Goal: Check status: Check status

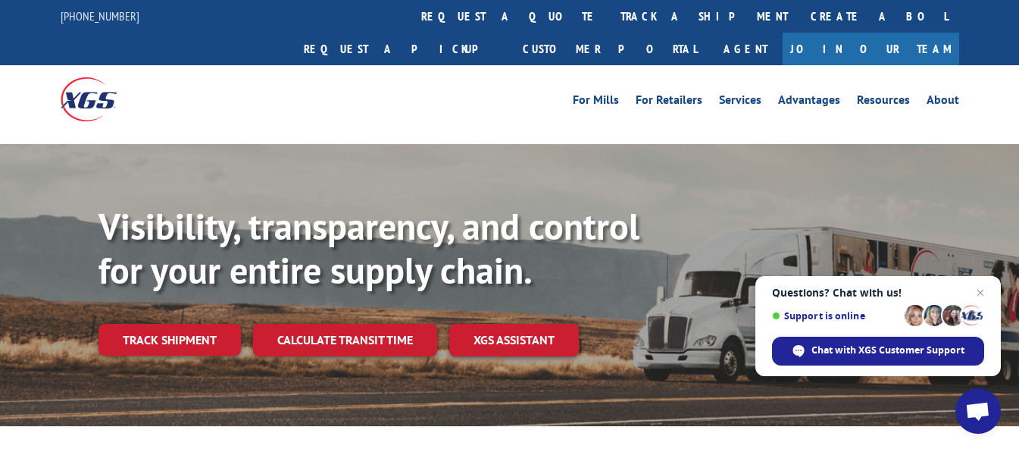
drag, startPoint x: 1023, startPoint y: 52, endPoint x: 1028, endPoint y: 28, distance: 24.7
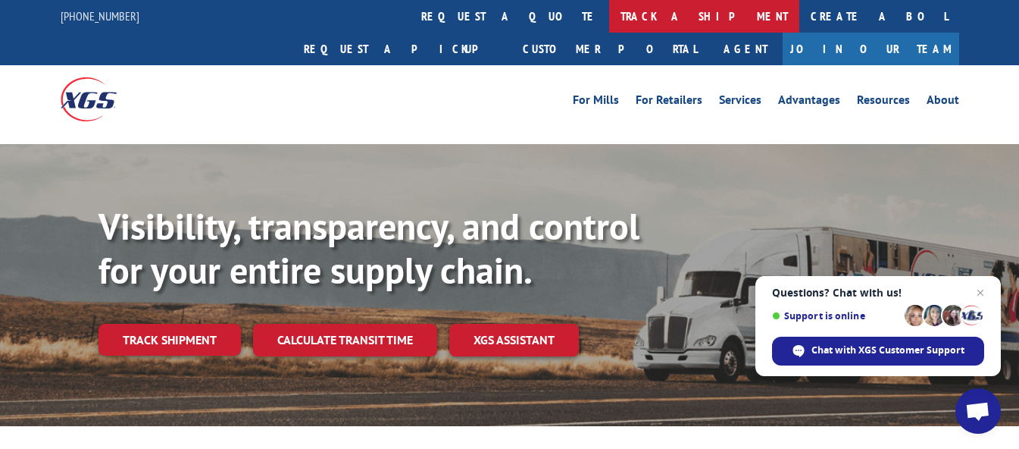
click at [609, 11] on link "track a shipment" at bounding box center [704, 16] width 190 height 33
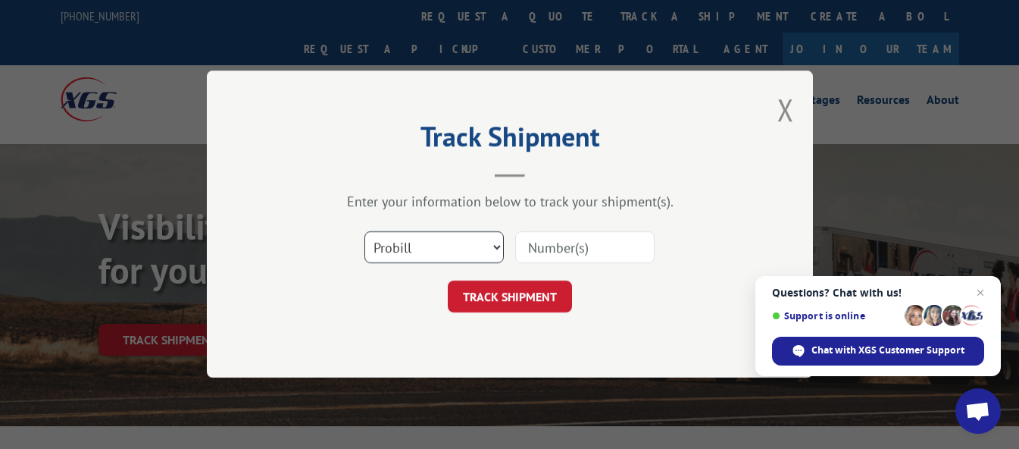
click at [496, 245] on select "Select category... Probill BOL PO" at bounding box center [434, 248] width 139 height 32
select select "bol"
click at [365, 232] on select "Select category... Probill BOL PO" at bounding box center [434, 248] width 139 height 32
click at [562, 246] on input at bounding box center [584, 248] width 139 height 32
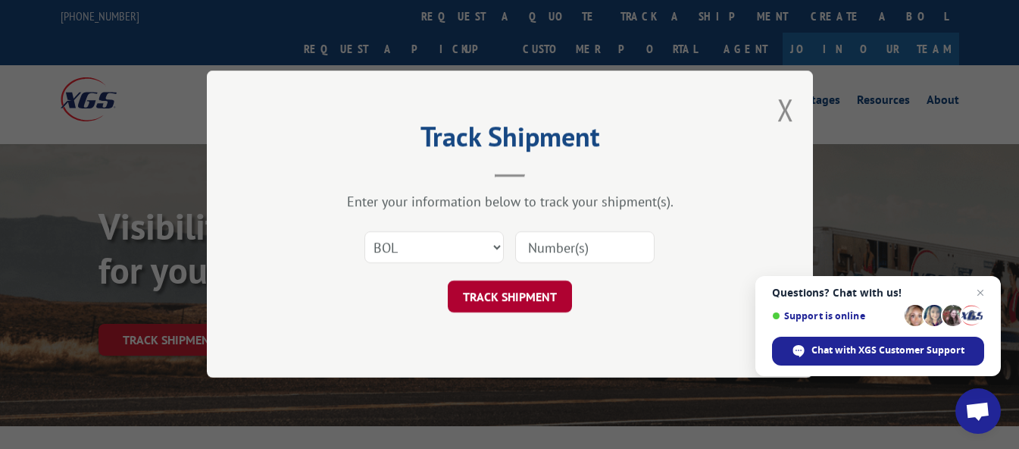
paste input "124789146"
type input "124789146"
click at [512, 298] on button "TRACK SHIPMENT" at bounding box center [510, 297] width 124 height 32
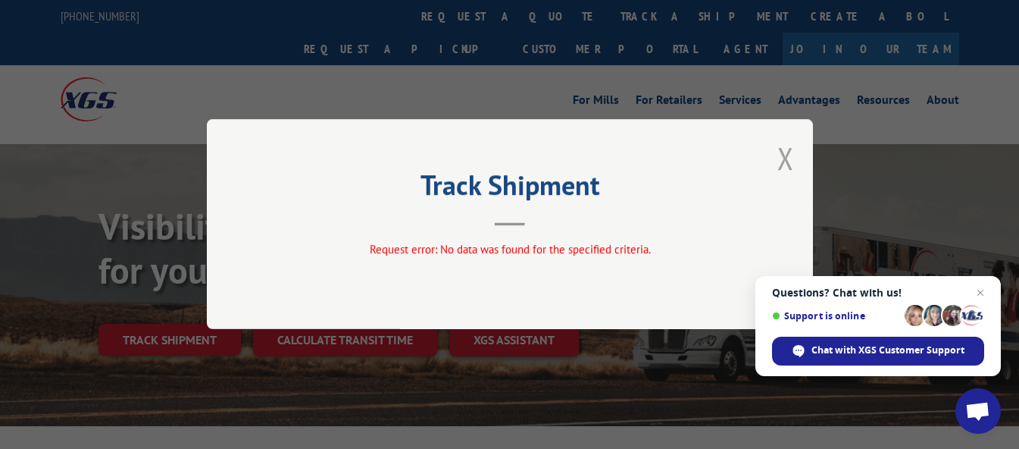
click at [786, 158] on button "Close modal" at bounding box center [786, 158] width 17 height 40
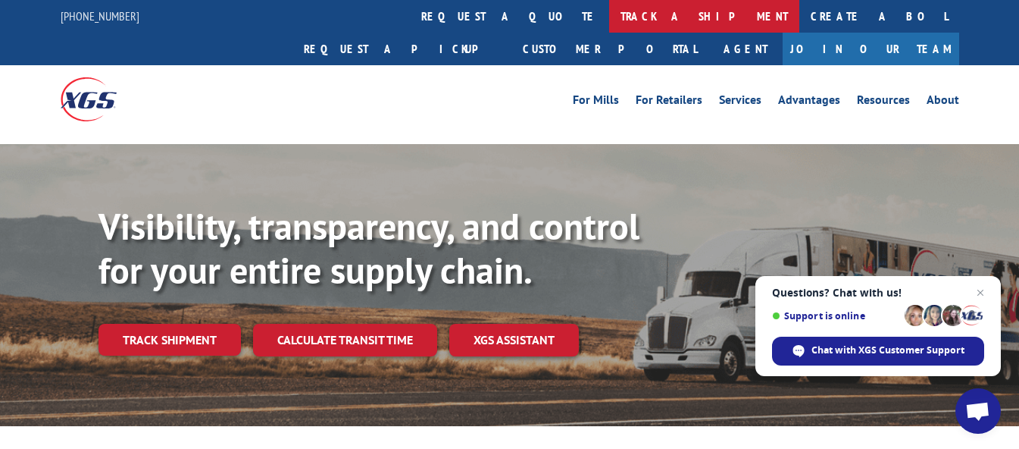
click at [609, 17] on link "track a shipment" at bounding box center [704, 16] width 190 height 33
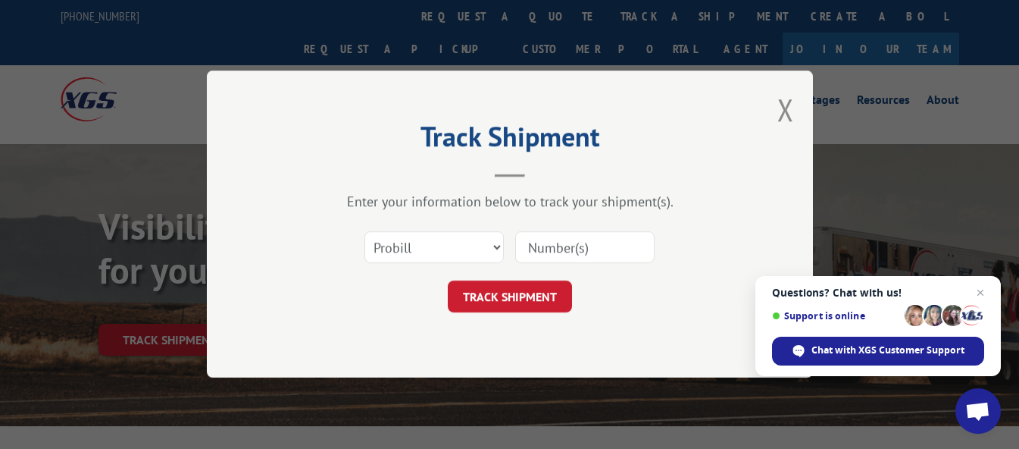
click at [562, 250] on input at bounding box center [584, 248] width 139 height 32
paste input "INS0054390343"
type input "INS0054390343"
click at [533, 293] on button "TRACK SHIPMENT" at bounding box center [510, 297] width 124 height 32
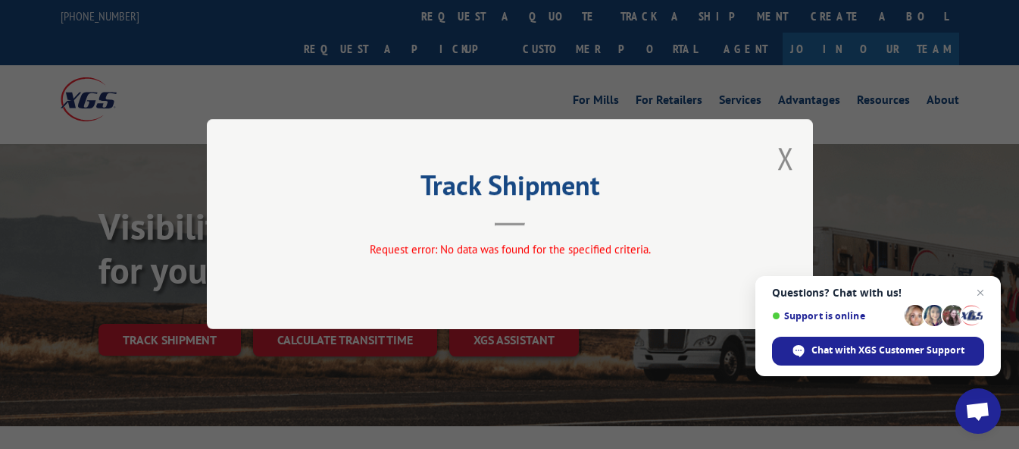
click at [788, 161] on button "Close modal" at bounding box center [786, 158] width 17 height 40
